Goal: Information Seeking & Learning: Find specific fact

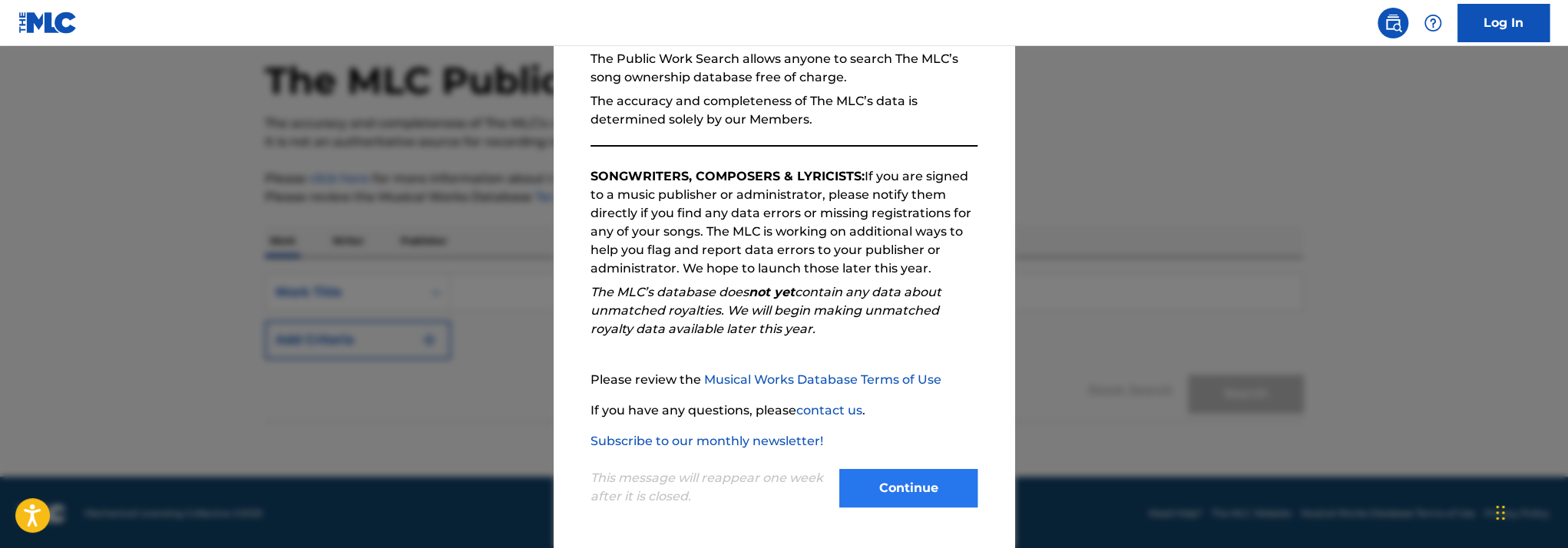
scroll to position [71, 0]
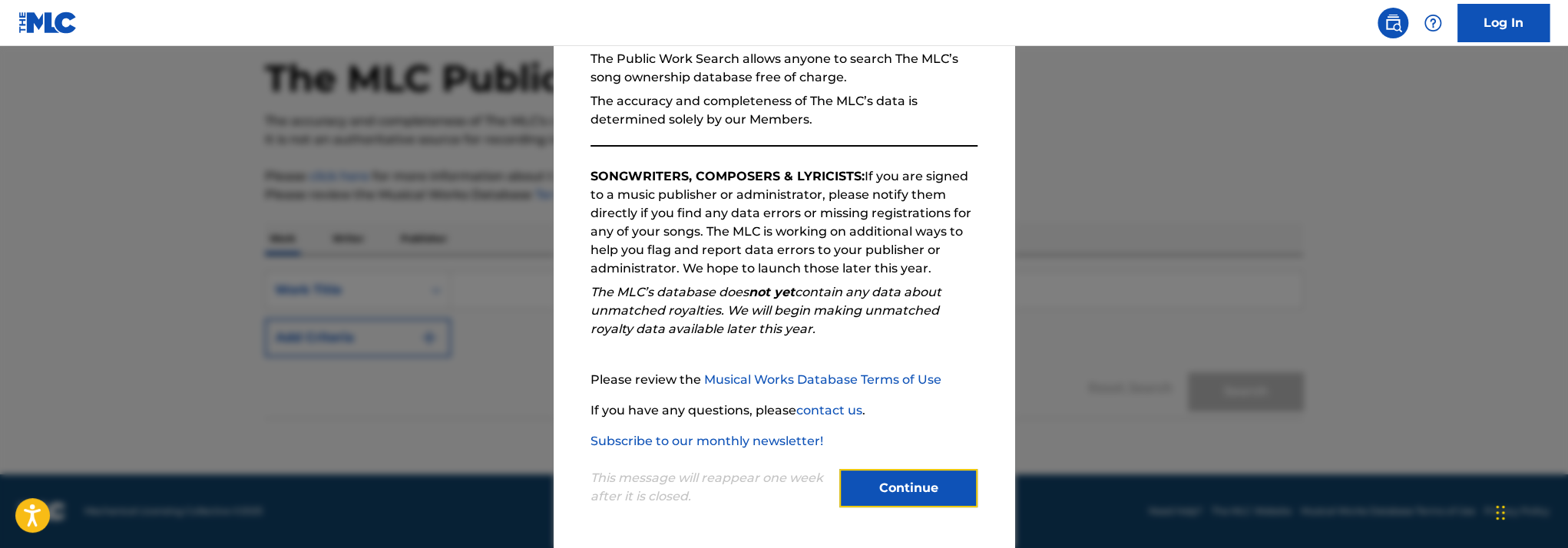
click at [918, 482] on button "Continue" at bounding box center [908, 488] width 138 height 39
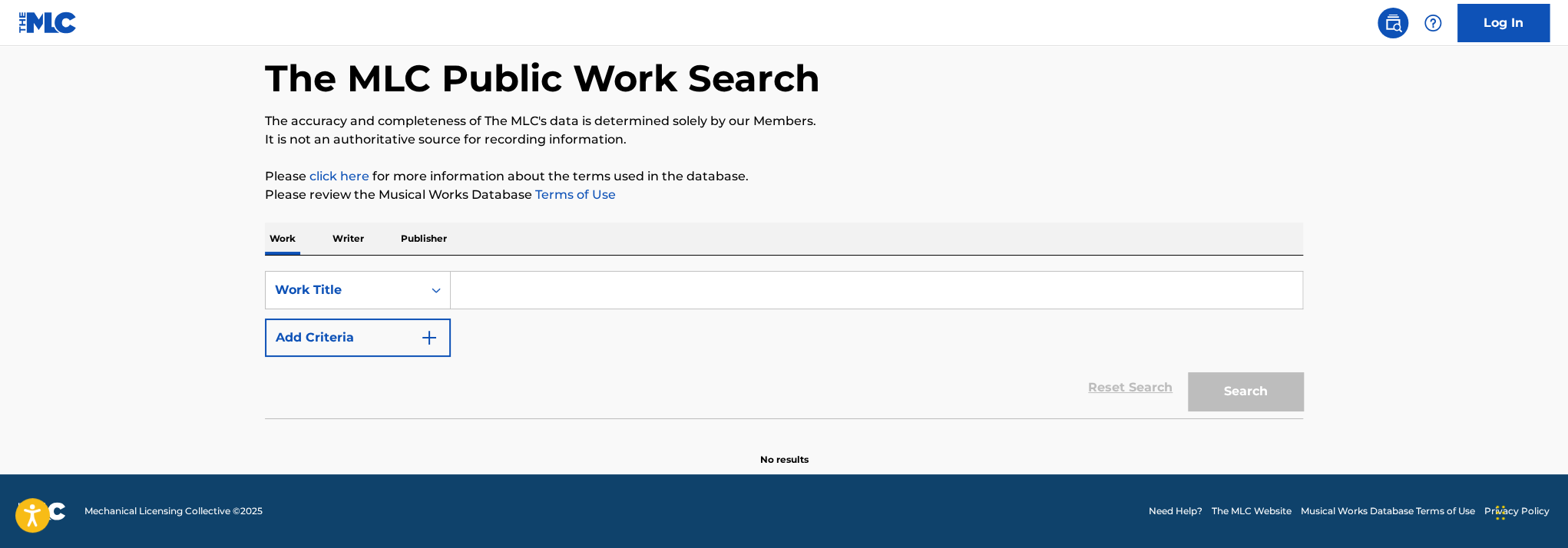
click at [499, 294] on input "Search Form" at bounding box center [877, 290] width 851 height 37
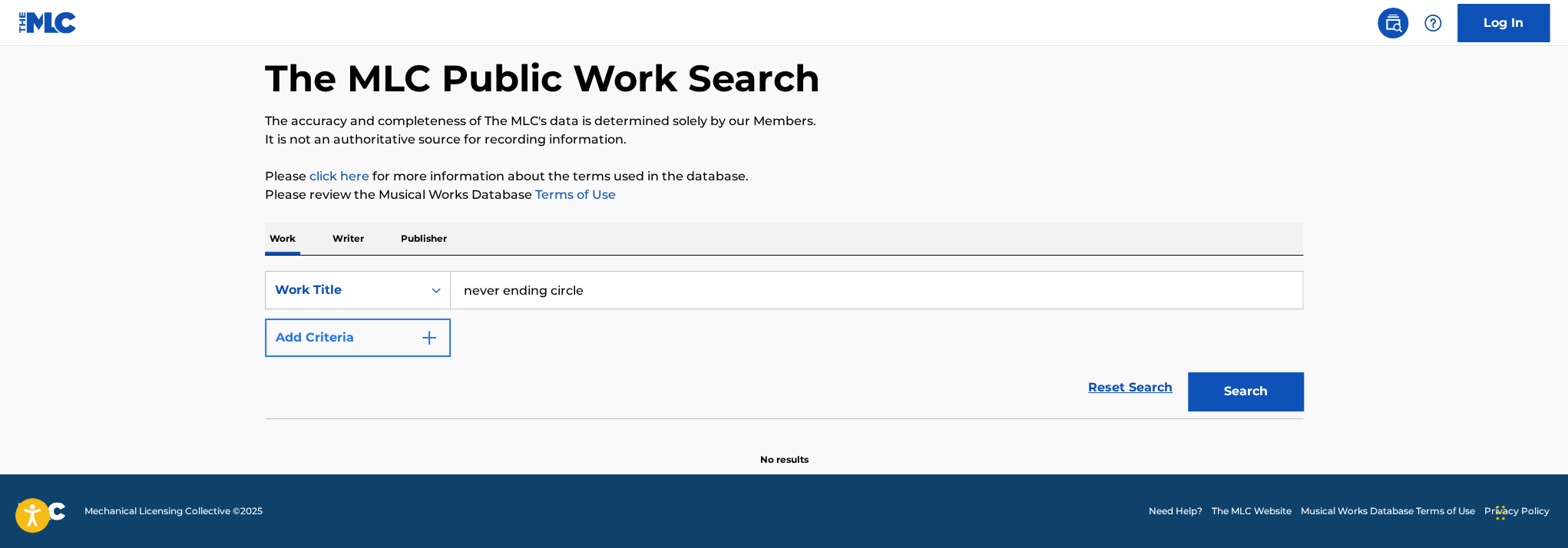
type input "never ending circle"
click at [438, 340] on img "Search Form" at bounding box center [430, 338] width 19 height 19
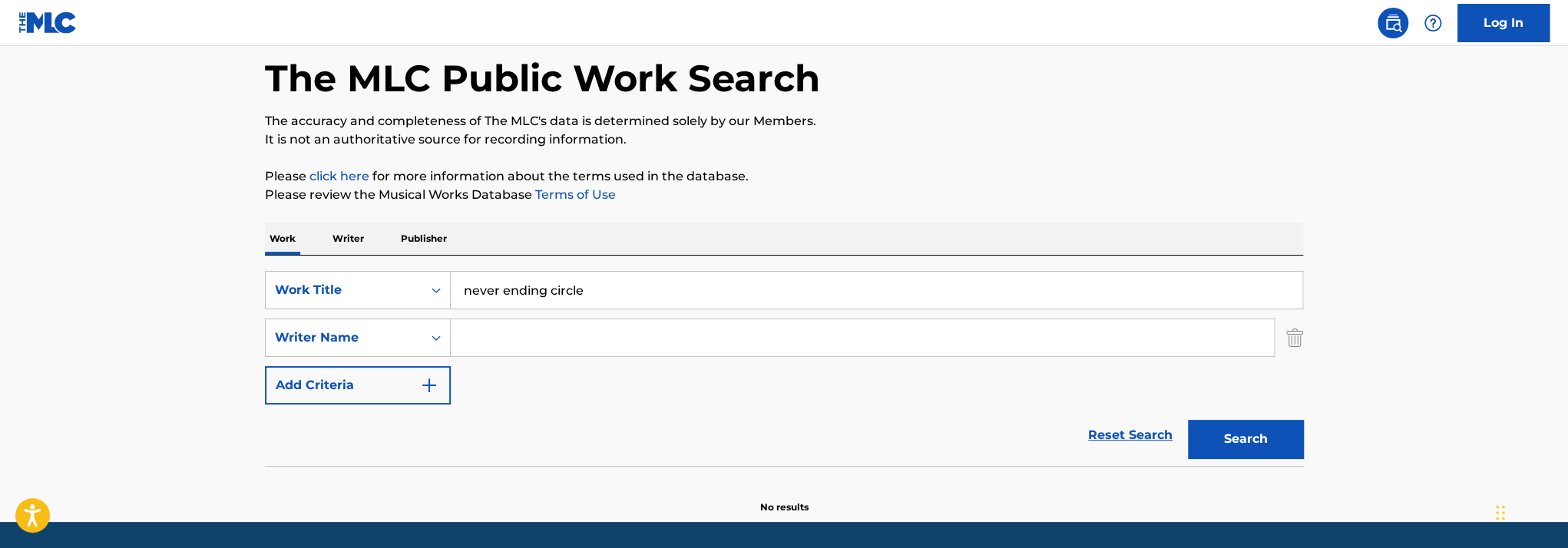
drag, startPoint x: 507, startPoint y: 334, endPoint x: 531, endPoint y: 328, distance: 24.7
click at [507, 334] on input "Search Form" at bounding box center [863, 337] width 823 height 37
type input "[PERSON_NAME]"
click at [1222, 449] on button "Search" at bounding box center [1245, 439] width 115 height 39
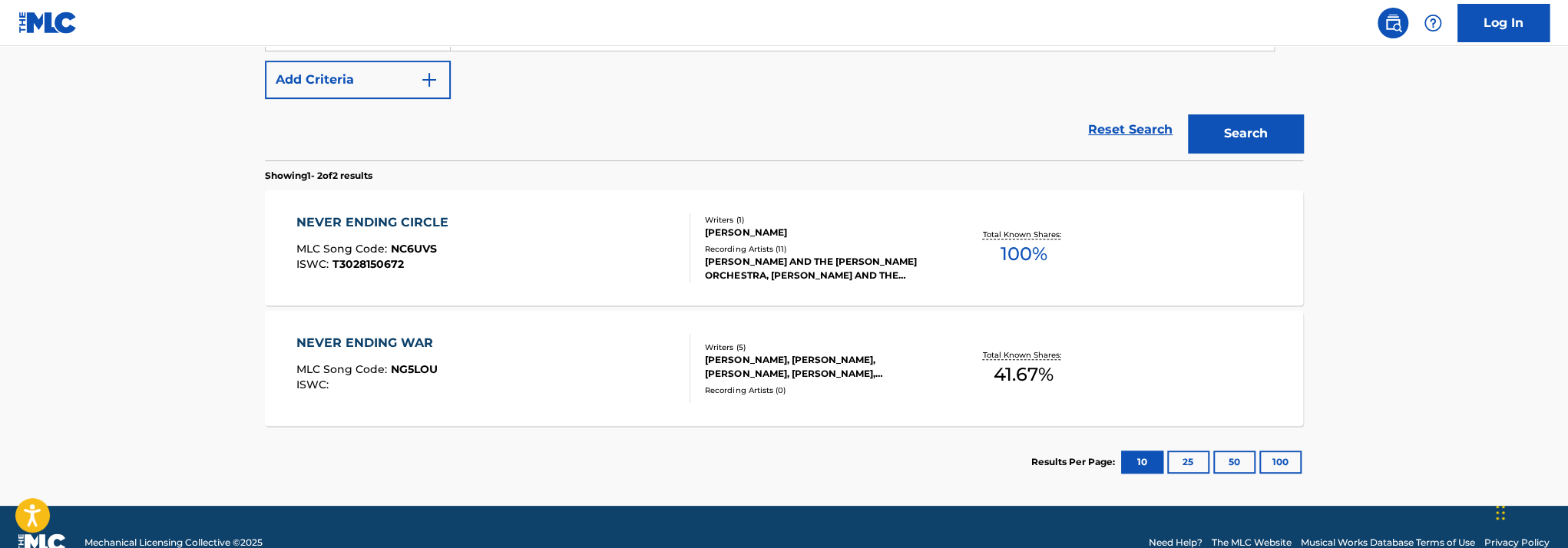
scroll to position [377, 0]
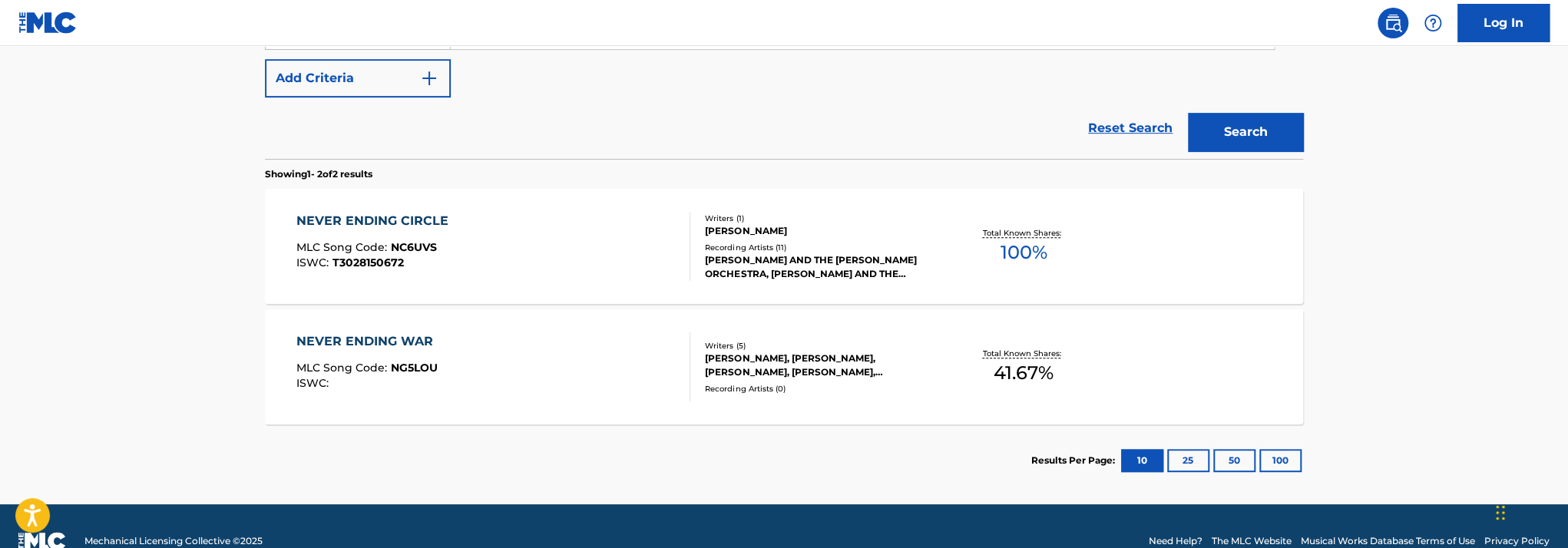
click at [424, 214] on div "NEVER ENDING CIRCLE" at bounding box center [376, 222] width 160 height 19
